Goal: Task Accomplishment & Management: Manage account settings

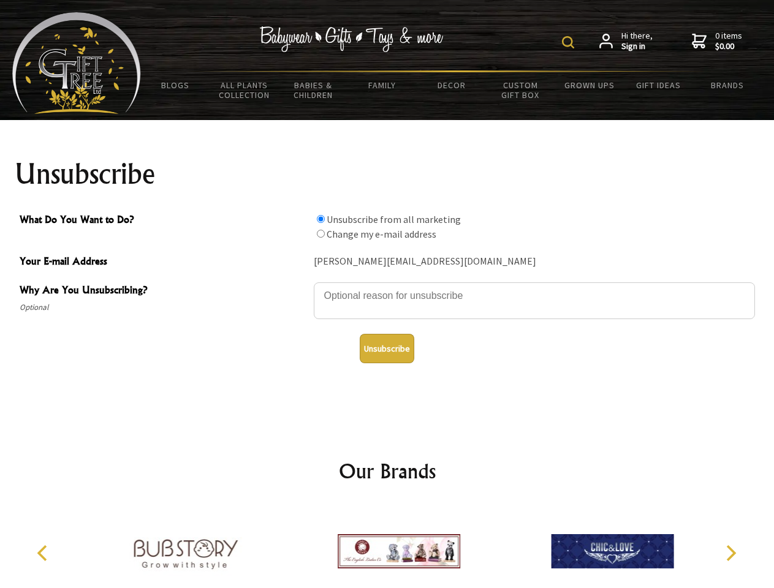
click at [570, 42] on img at bounding box center [568, 42] width 12 height 12
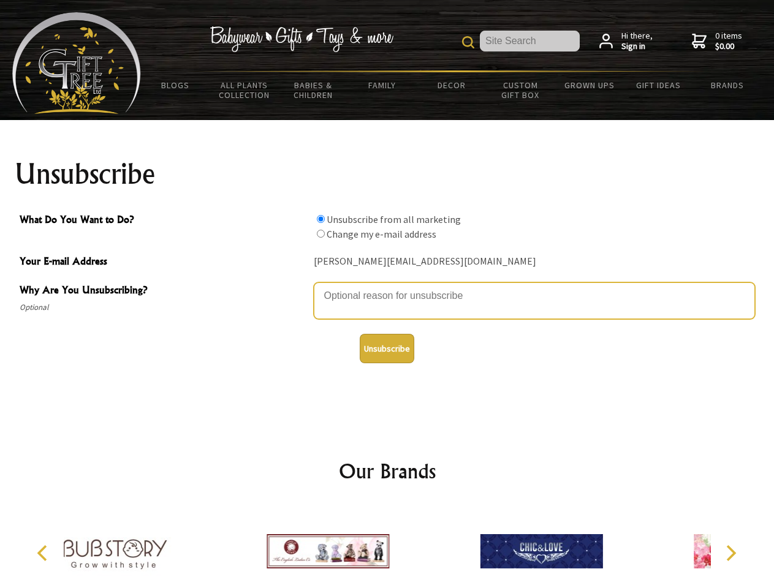
click at [387, 287] on textarea "Why Are You Unsubscribing?" at bounding box center [534, 300] width 441 height 37
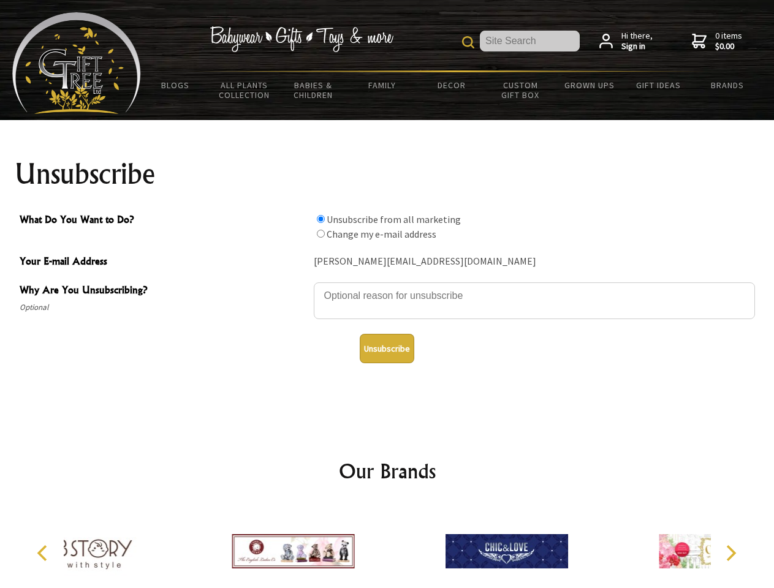
click at [320, 219] on input "What Do You Want to Do?" at bounding box center [321, 219] width 8 height 8
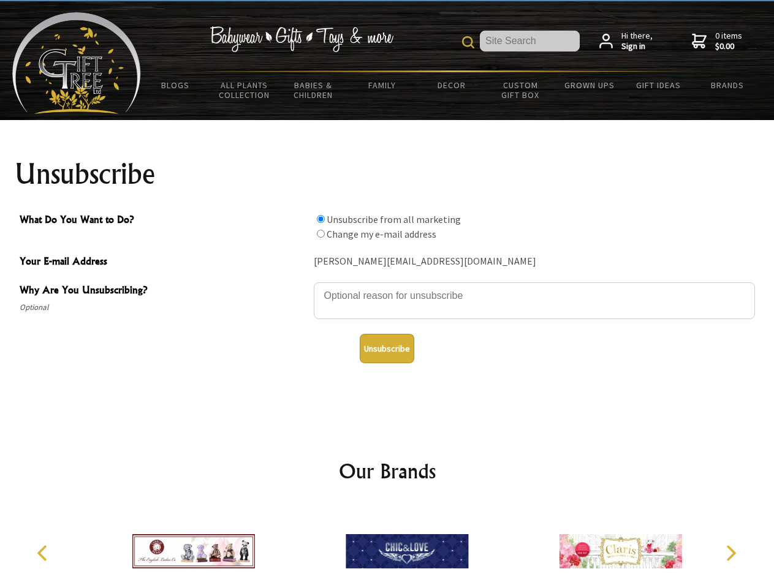
click at [320, 233] on input "What Do You Want to Do?" at bounding box center [321, 234] width 8 height 8
radio input "true"
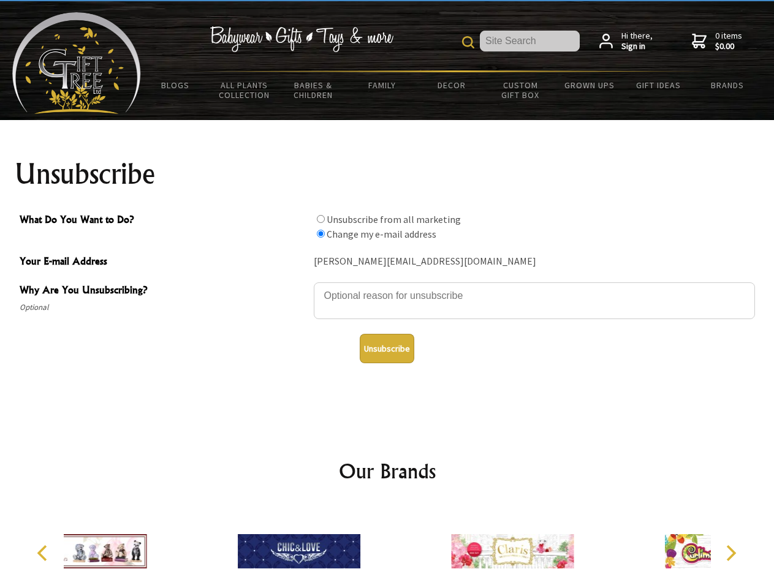
click at [386, 349] on button "Unsubscribe" at bounding box center [387, 348] width 55 height 29
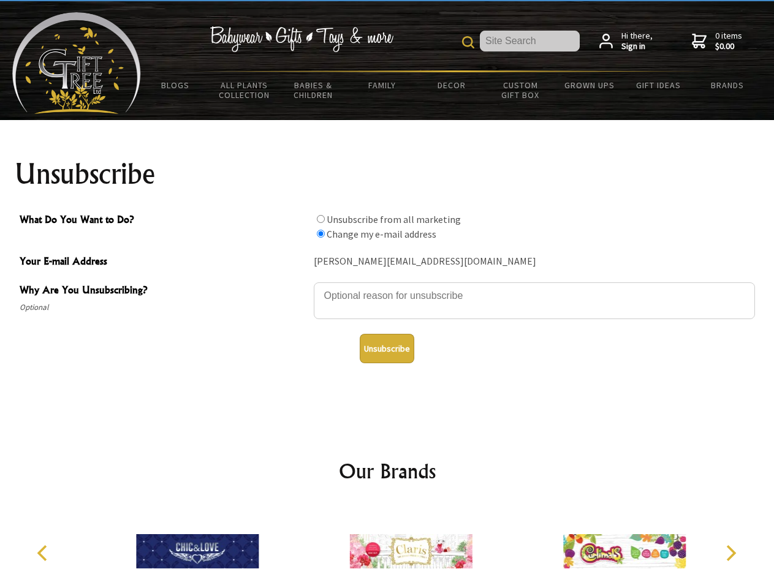
click at [387, 546] on img at bounding box center [411, 551] width 122 height 92
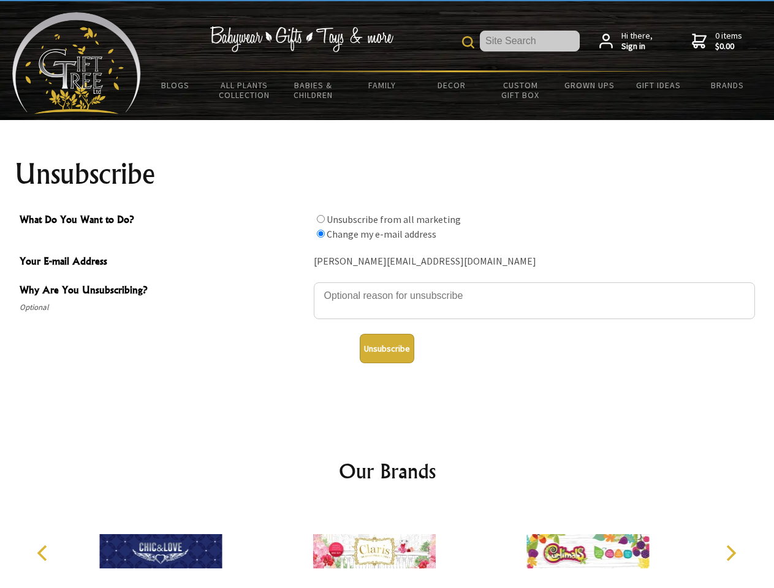
click at [44, 553] on icon "Previous" at bounding box center [44, 553] width 16 height 16
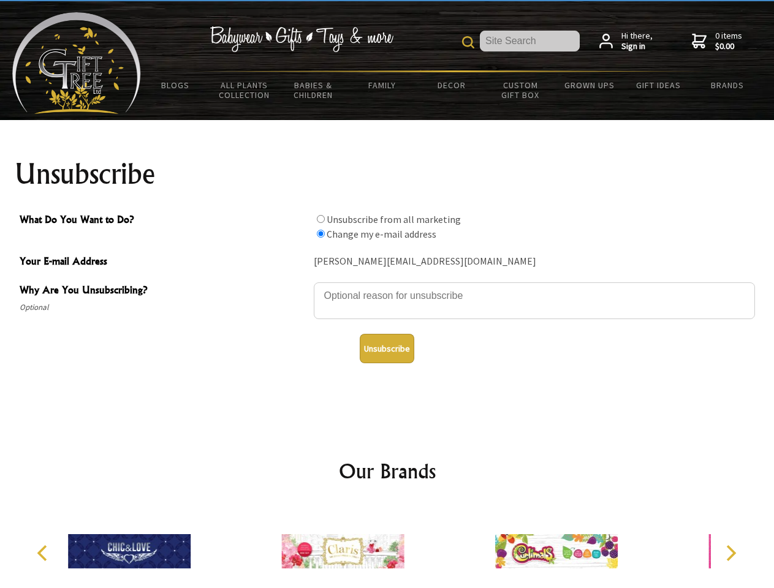
click at [730, 553] on icon "Next" at bounding box center [730, 553] width 16 height 16
